Goal: Task Accomplishment & Management: Manage account settings

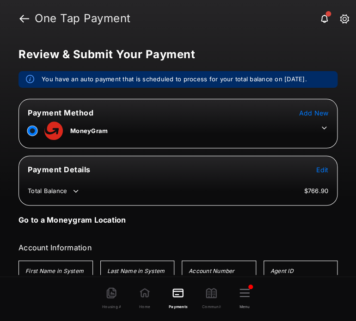
click at [321, 128] on icon at bounding box center [323, 128] width 5 height 3
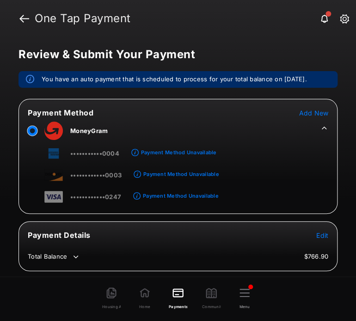
click at [312, 109] on span "Add New" at bounding box center [313, 113] width 30 height 8
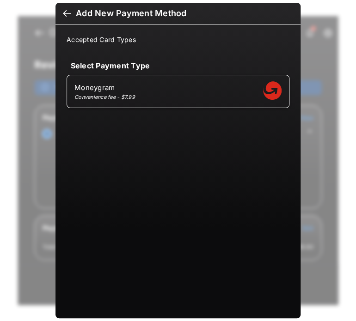
click at [64, 13] on div at bounding box center [67, 14] width 8 height 10
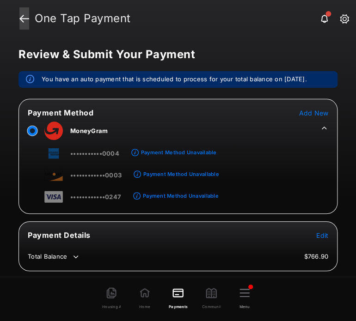
click at [25, 18] on link at bounding box center [24, 18] width 10 height 22
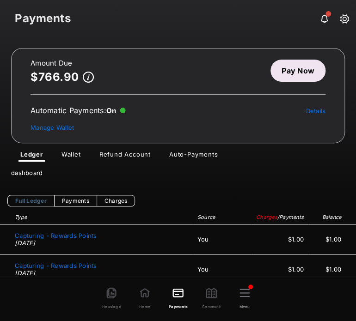
click at [313, 64] on link "Pay Now" at bounding box center [297, 71] width 55 height 22
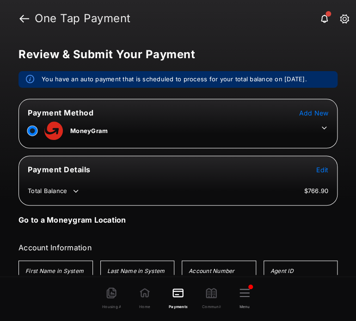
click at [311, 113] on span "Add New" at bounding box center [313, 113] width 30 height 8
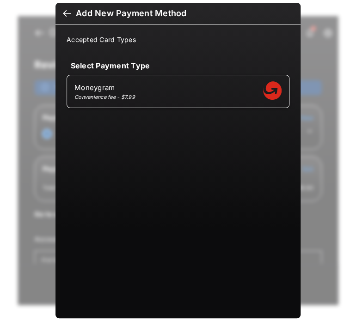
click at [63, 17] on div at bounding box center [67, 14] width 8 height 10
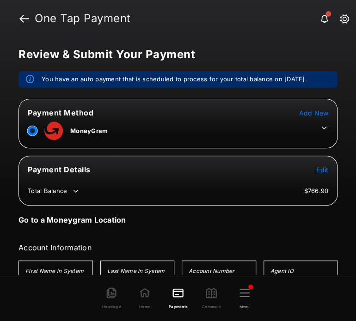
click at [314, 110] on span "Add New" at bounding box center [313, 113] width 30 height 8
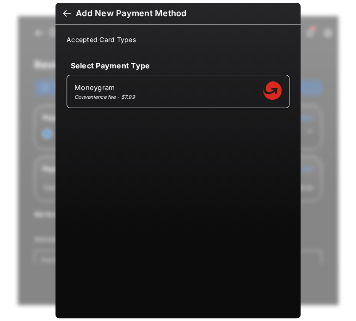
click at [66, 17] on div at bounding box center [67, 14] width 8 height 10
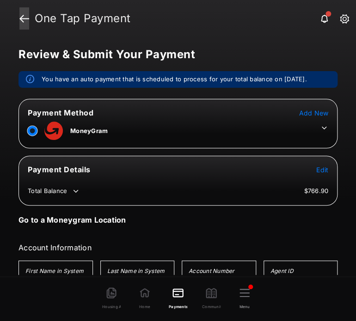
click at [25, 12] on link at bounding box center [24, 18] width 10 height 22
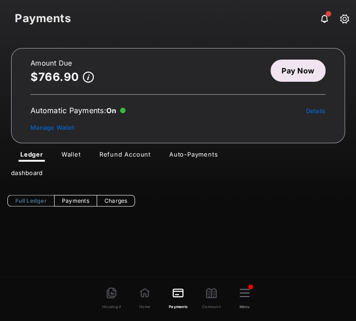
click at [195, 156] on link "Auto-Payments" at bounding box center [193, 156] width 63 height 11
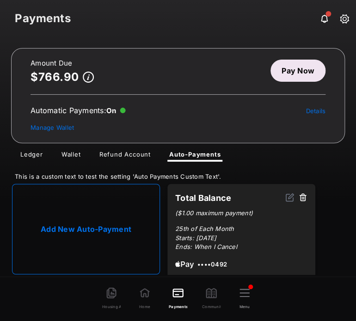
click at [85, 240] on link "Add New Auto-Payment" at bounding box center [86, 229] width 148 height 91
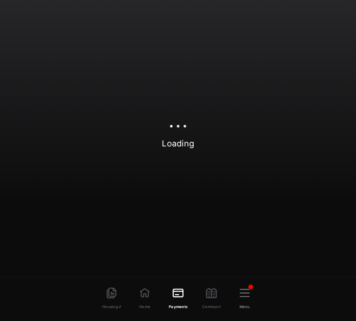
select select "**********"
